Goal: Information Seeking & Learning: Check status

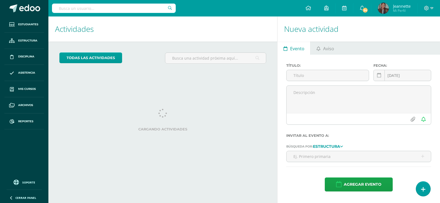
click at [109, 8] on input "text" at bounding box center [114, 8] width 124 height 9
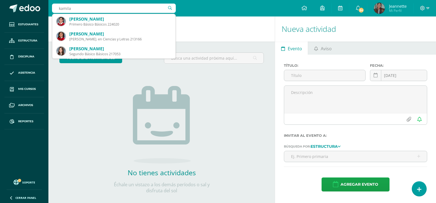
type input "kamila"
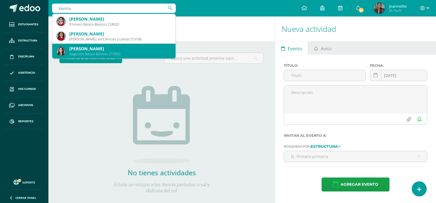
click at [124, 47] on div "[PERSON_NAME]" at bounding box center [120, 49] width 102 height 6
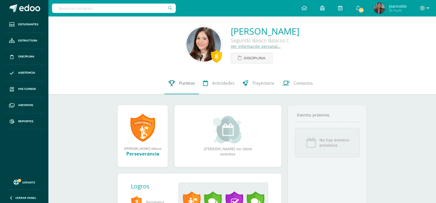
click at [182, 84] on span "Punteos" at bounding box center [187, 83] width 16 height 6
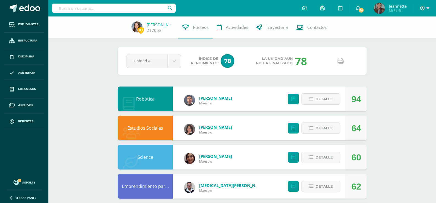
click at [341, 63] on icon at bounding box center [340, 61] width 6 height 6
